Goal: Information Seeking & Learning: Find specific page/section

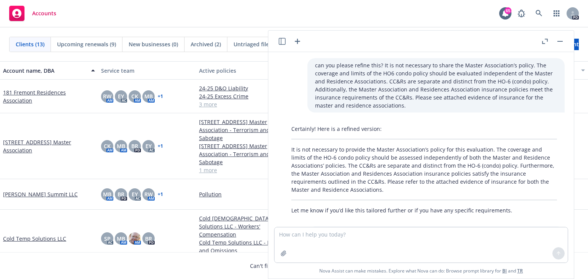
scroll to position [680, 0]
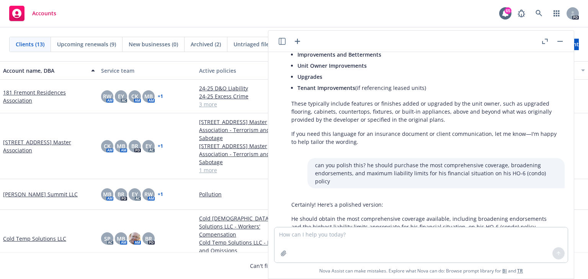
click at [96, 253] on div "Can't find an account? Search for it" at bounding box center [294, 261] width 588 height 18
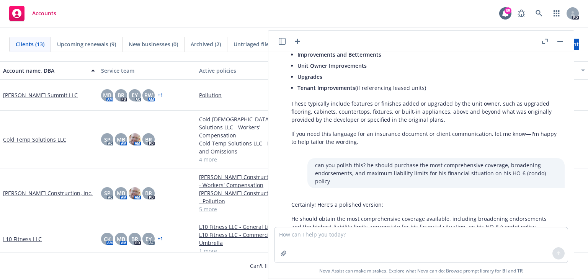
scroll to position [163, 0]
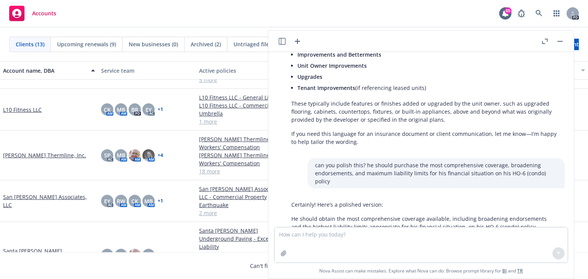
drag, startPoint x: 555, startPoint y: 168, endPoint x: 573, endPoint y: 153, distance: 23.5
click at [555, 168] on div "can you please refine this? It is not necessary to share the Master Association…" at bounding box center [422, 139] width 300 height 175
